Goal: Information Seeking & Learning: Learn about a topic

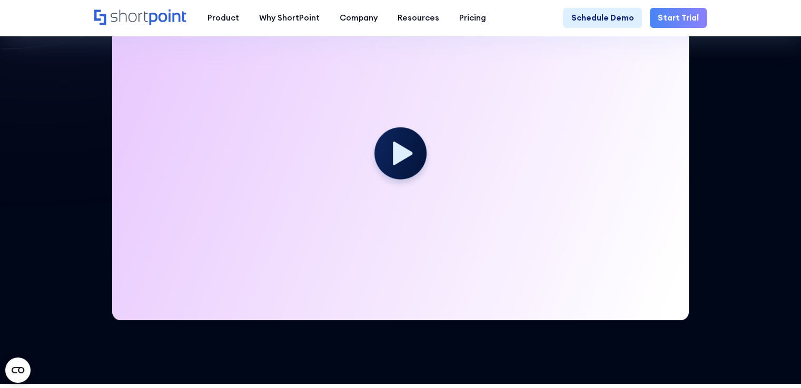
scroll to position [53, 0]
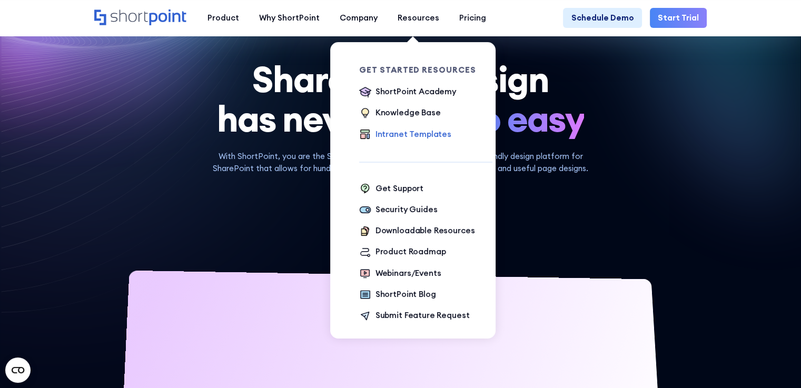
click at [400, 136] on div "Intranet Templates" at bounding box center [413, 134] width 76 height 12
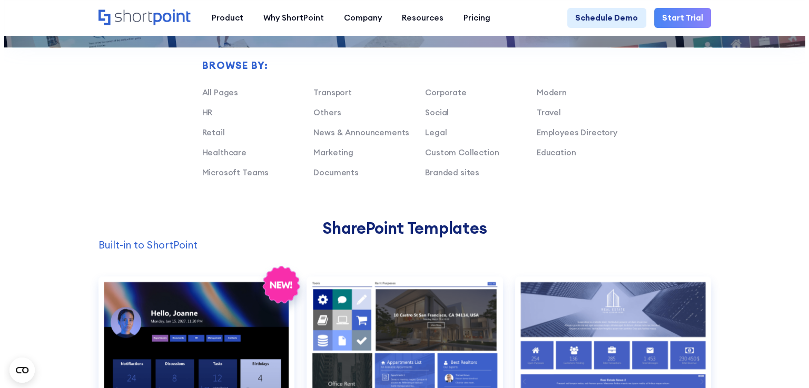
scroll to position [948, 0]
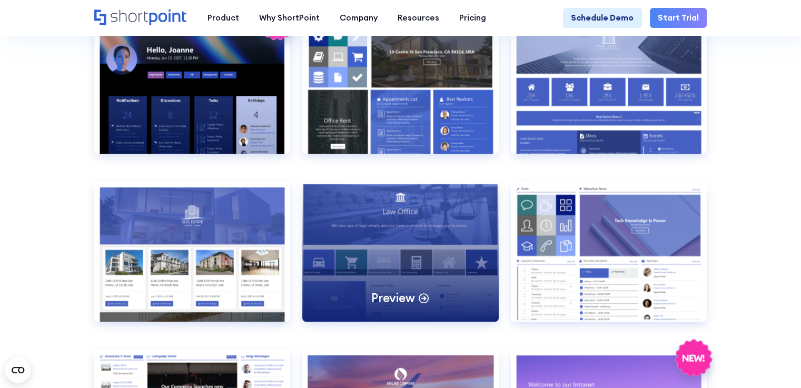
click at [410, 264] on div "Preview" at bounding box center [400, 252] width 196 height 140
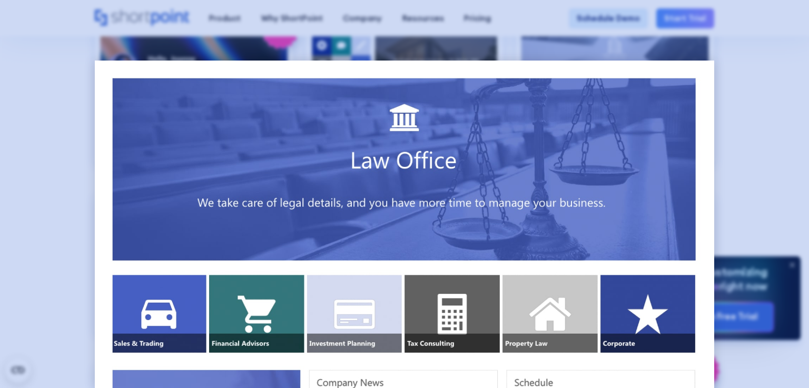
click at [45, 264] on div at bounding box center [404, 194] width 809 height 388
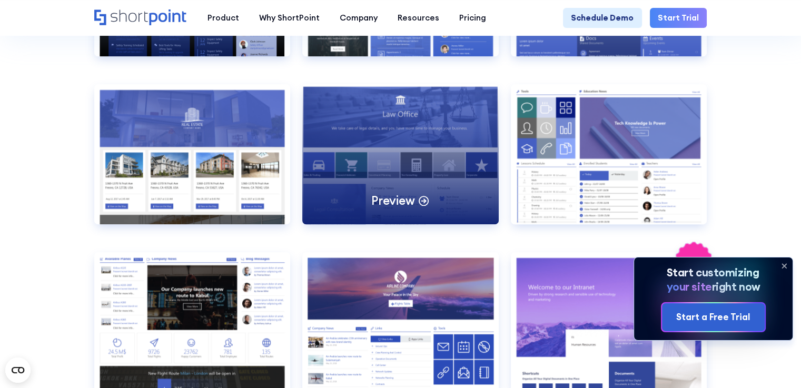
scroll to position [1053, 0]
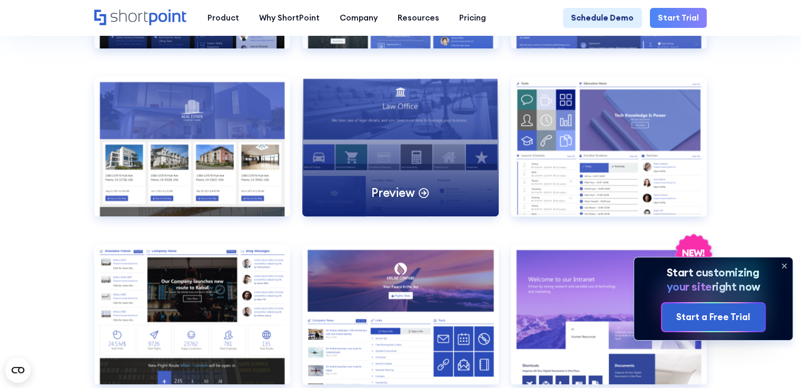
click at [424, 195] on icon at bounding box center [425, 193] width 2 height 4
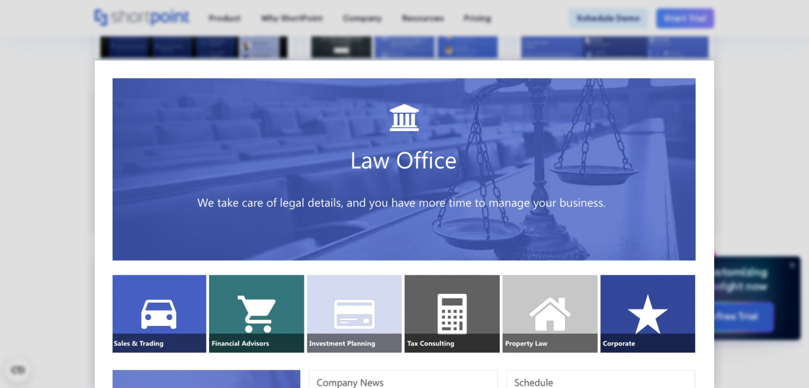
drag, startPoint x: 214, startPoint y: 310, endPoint x: 341, endPoint y: 313, distance: 126.4
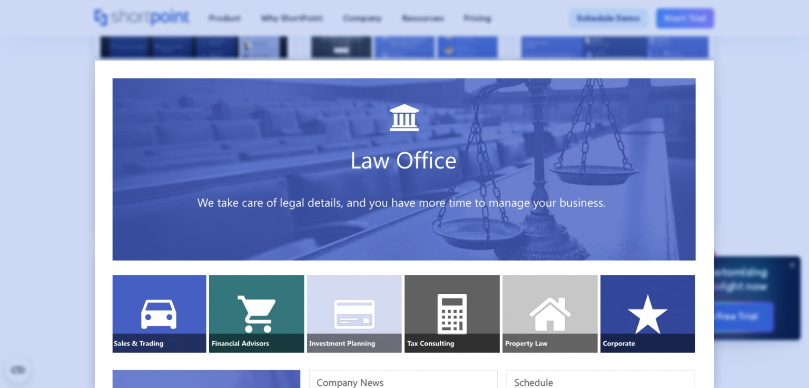
click at [749, 144] on div at bounding box center [404, 194] width 809 height 388
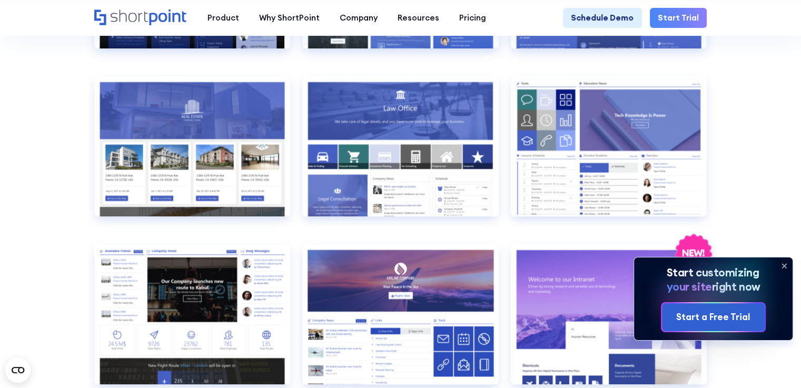
drag, startPoint x: 4, startPoint y: 215, endPoint x: 18, endPoint y: 218, distance: 15.0
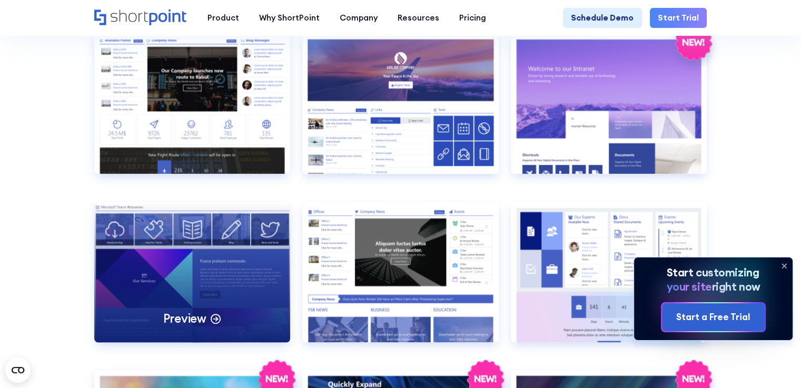
scroll to position [1421, 0]
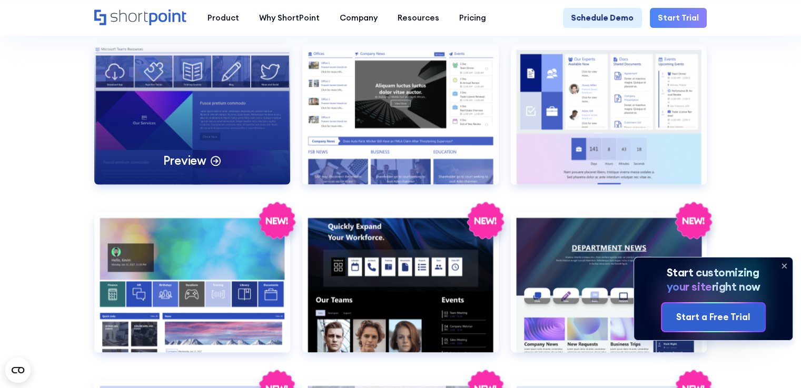
click at [198, 168] on p "Preview" at bounding box center [184, 161] width 43 height 16
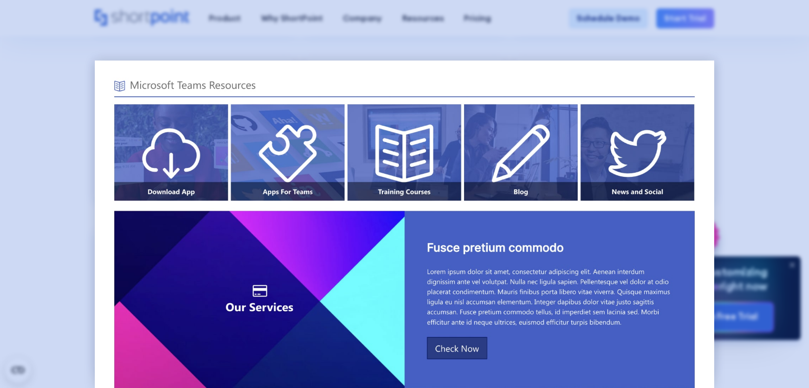
click at [72, 235] on div at bounding box center [404, 194] width 809 height 388
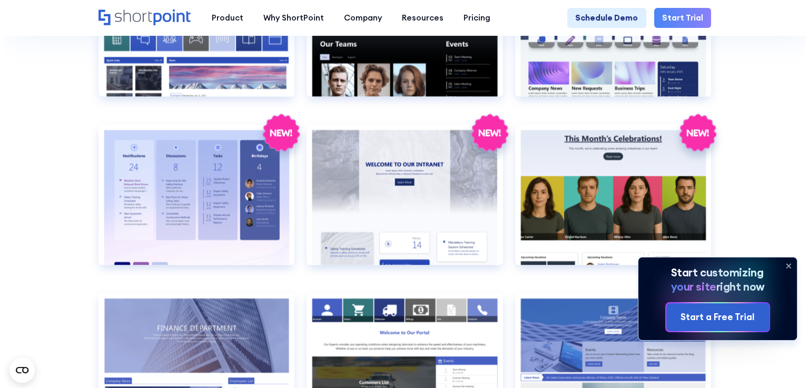
scroll to position [1790, 0]
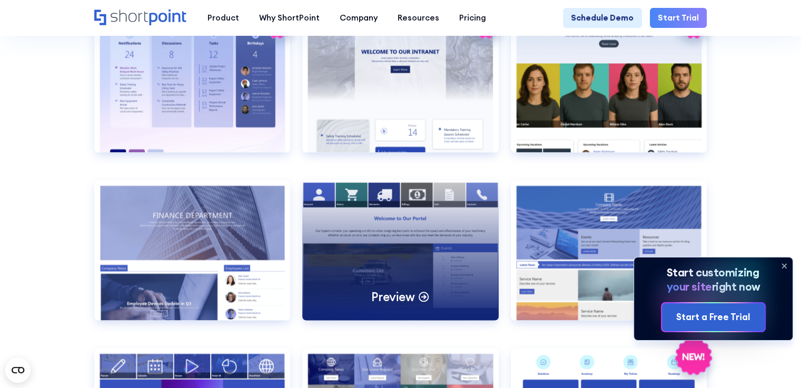
click at [375, 268] on div "Preview" at bounding box center [400, 250] width 196 height 140
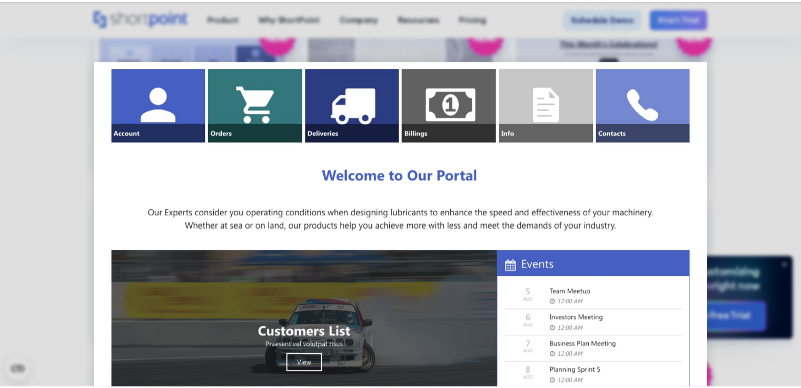
scroll to position [0, 0]
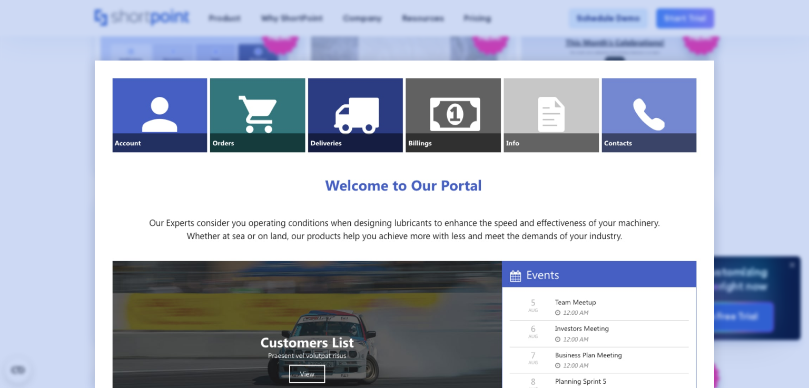
click at [782, 147] on div at bounding box center [404, 194] width 809 height 388
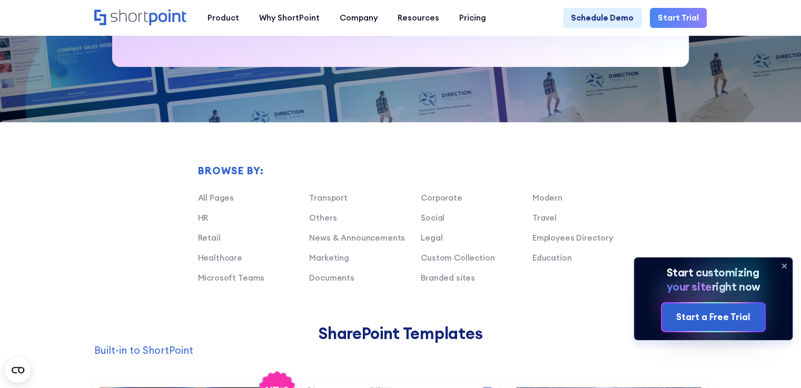
scroll to position [316, 0]
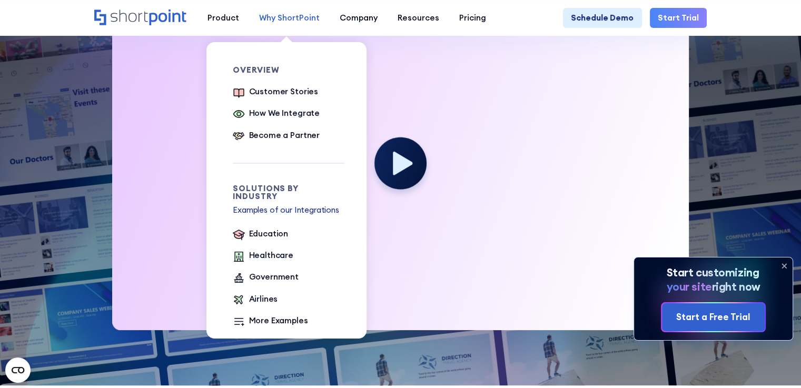
click at [297, 18] on div "Why ShortPoint" at bounding box center [289, 18] width 61 height 12
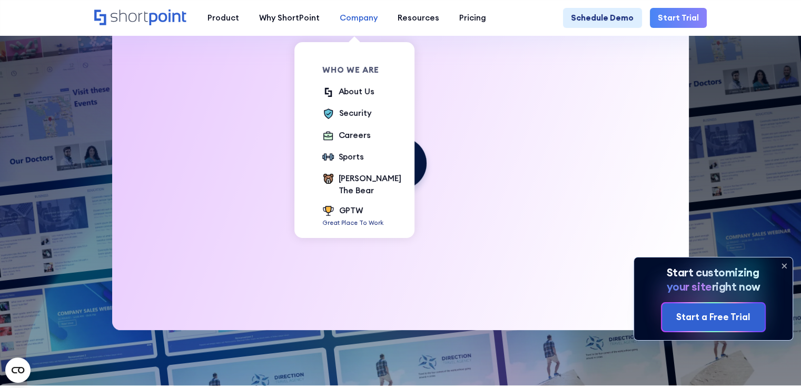
click at [356, 19] on div "Company" at bounding box center [359, 18] width 38 height 12
